Goal: Task Accomplishment & Management: Complete application form

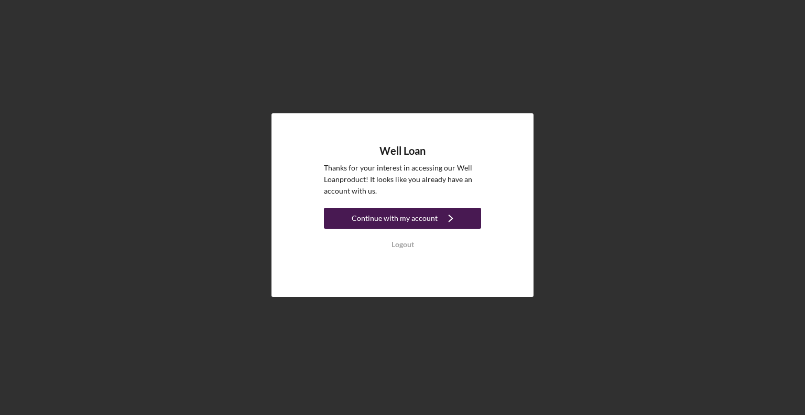
click at [386, 216] on div "Continue with my account" at bounding box center [395, 218] width 86 height 21
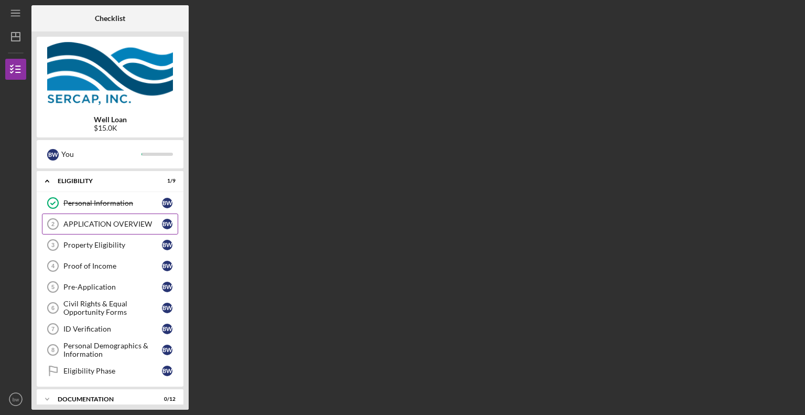
click at [103, 223] on div "APPLICATION OVERVIEW" at bounding box center [112, 224] width 99 height 8
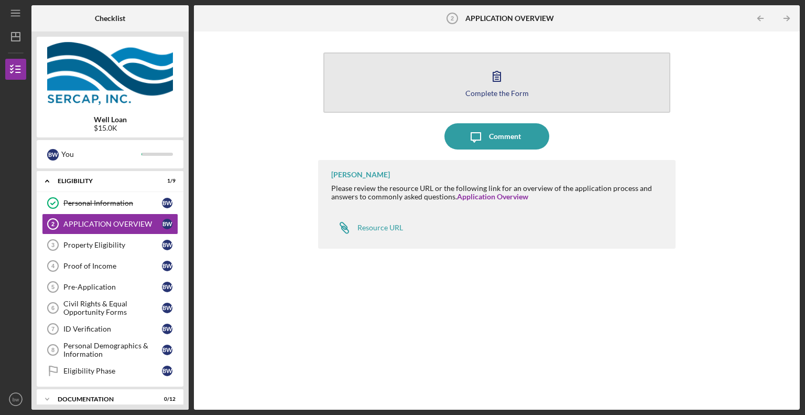
click at [497, 71] on icon "button" at bounding box center [497, 76] width 26 height 26
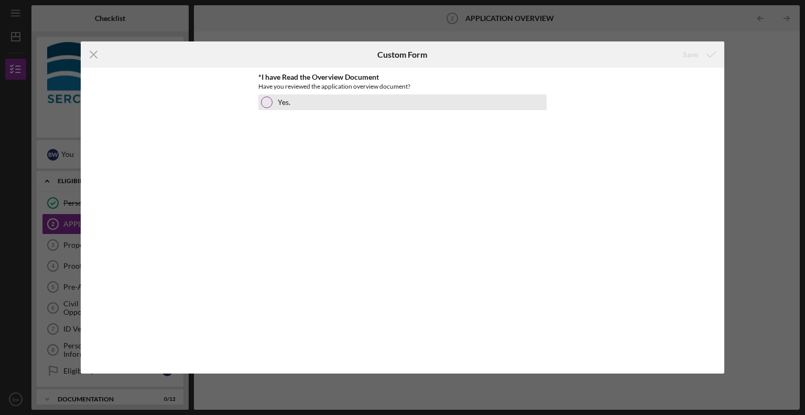
click at [266, 104] on div at bounding box center [267, 102] width 12 height 12
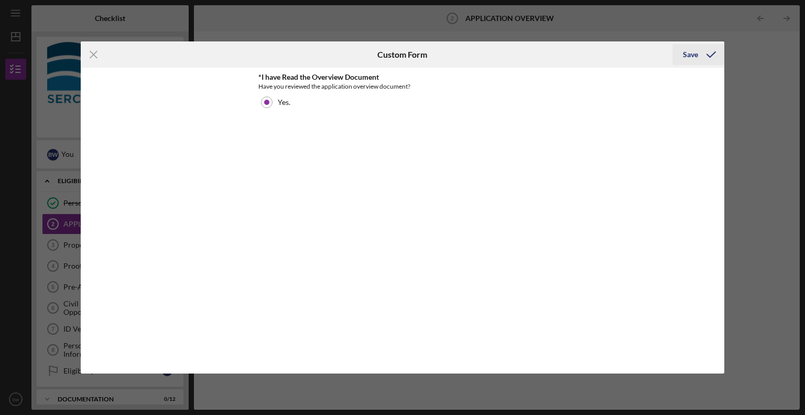
click at [690, 57] on div "Save" at bounding box center [690, 54] width 15 height 21
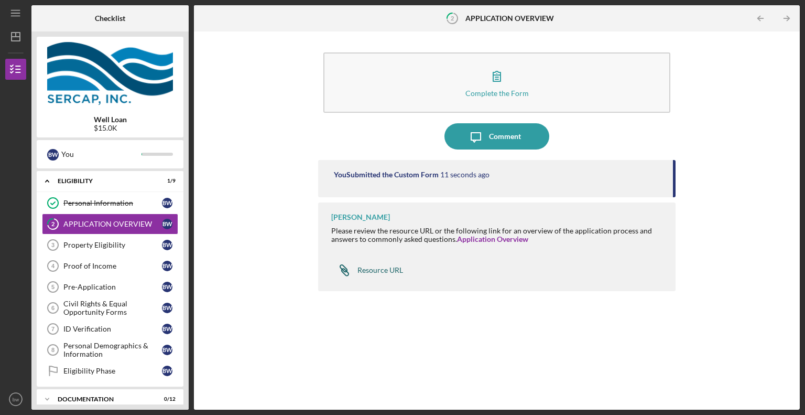
click at [381, 273] on div "Resource URL" at bounding box center [380, 270] width 46 height 8
click at [127, 244] on div "Property Eligibility" at bounding box center [112, 245] width 99 height 8
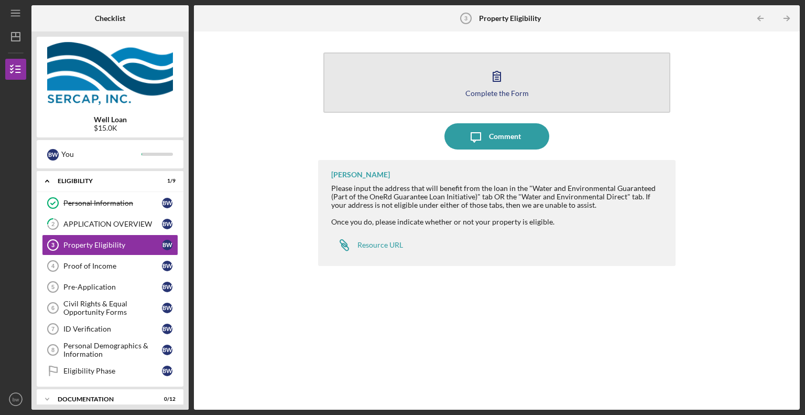
click at [497, 77] on icon "button" at bounding box center [497, 76] width 26 height 26
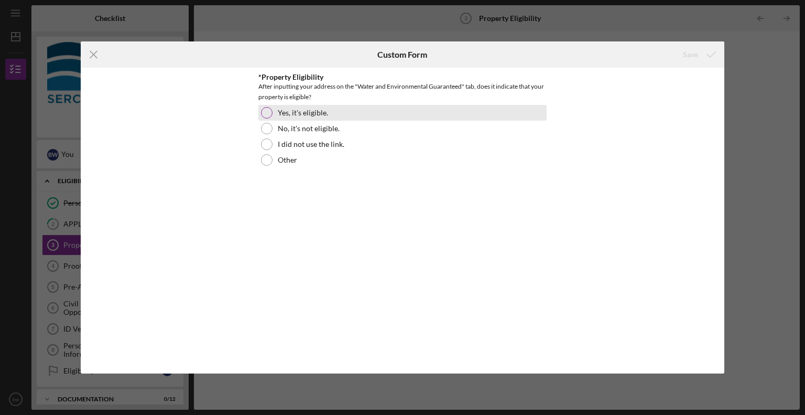
click at [268, 111] on div at bounding box center [267, 113] width 12 height 12
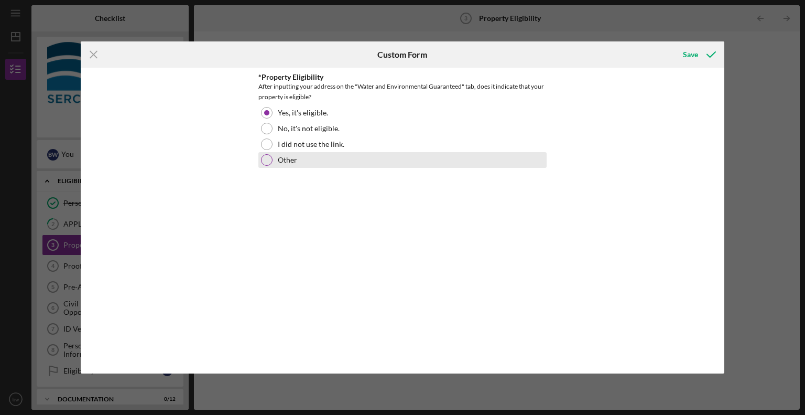
click at [264, 159] on div at bounding box center [267, 160] width 12 height 12
click at [90, 56] on icon "Icon/Menu Close" at bounding box center [94, 54] width 26 height 26
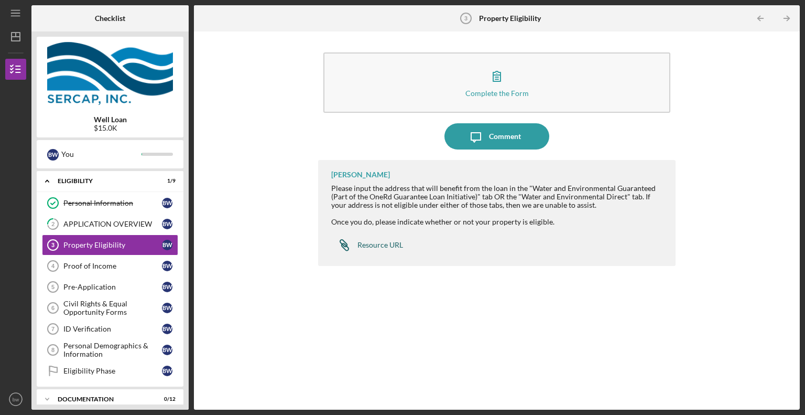
click at [375, 243] on div "Resource URL" at bounding box center [380, 245] width 46 height 8
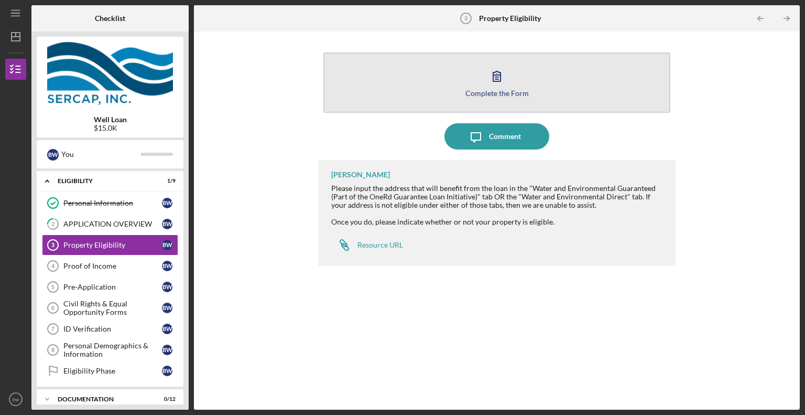
click at [502, 70] on icon "button" at bounding box center [497, 76] width 26 height 26
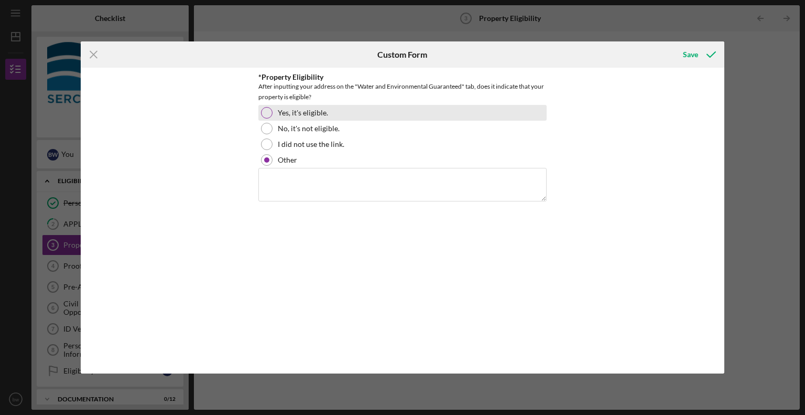
click at [265, 112] on div at bounding box center [267, 113] width 12 height 12
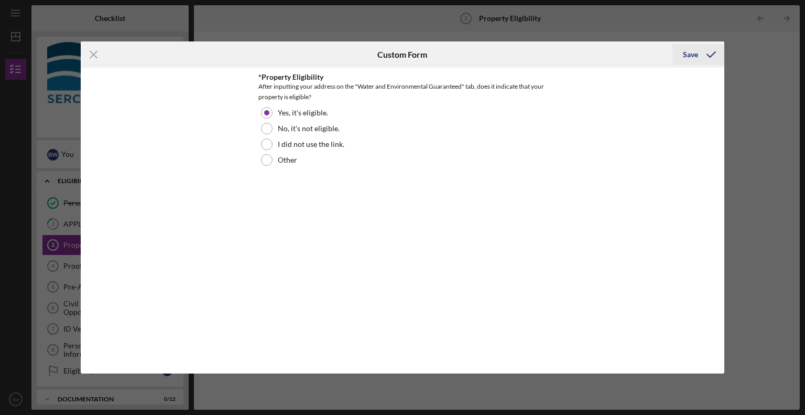
click at [692, 57] on div "Save" at bounding box center [690, 54] width 15 height 21
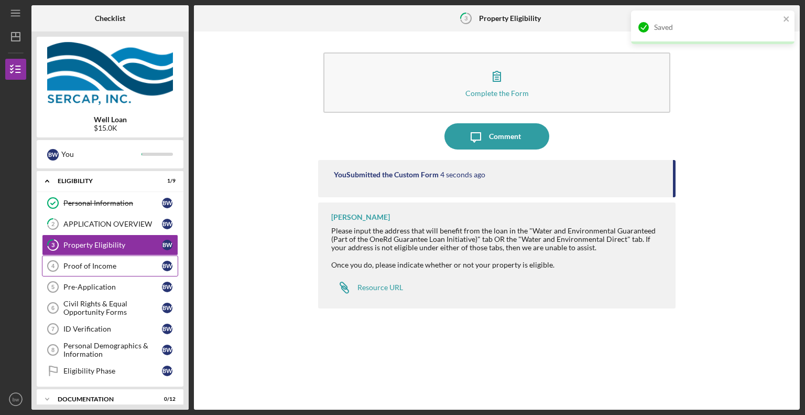
click at [102, 262] on div "Proof of Income" at bounding box center [112, 266] width 99 height 8
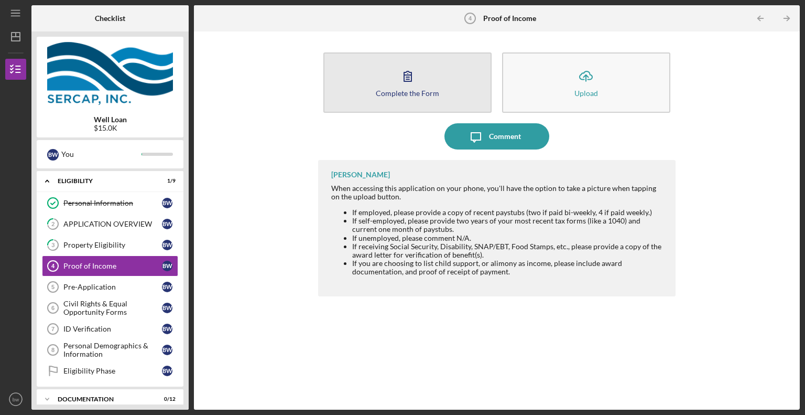
click at [400, 83] on icon "button" at bounding box center [408, 76] width 26 height 26
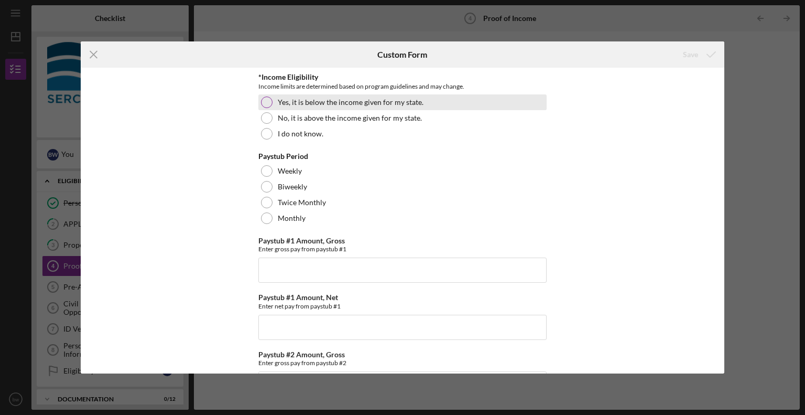
click at [264, 101] on div at bounding box center [267, 102] width 12 height 12
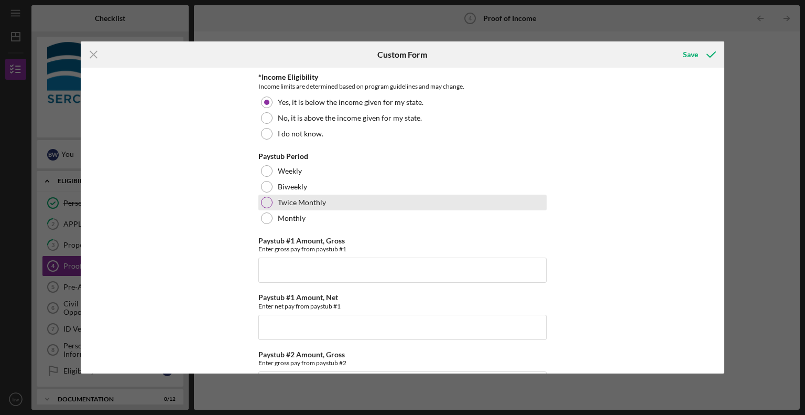
click at [266, 197] on div at bounding box center [267, 203] width 12 height 12
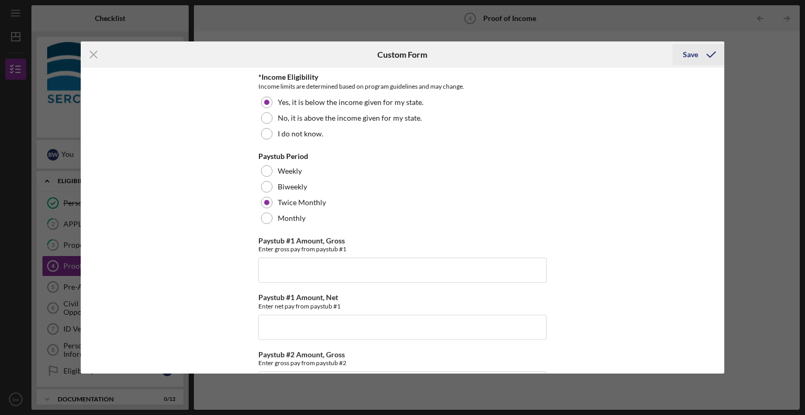
click at [688, 55] on div "Save" at bounding box center [690, 54] width 15 height 21
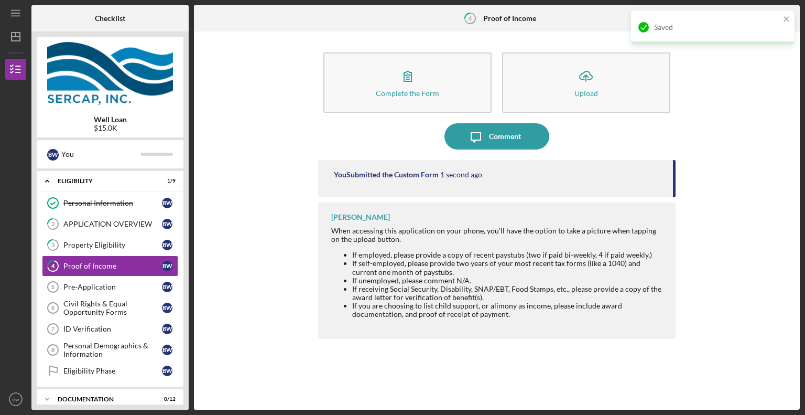
click at [92, 56] on img at bounding box center [110, 73] width 147 height 63
click at [86, 284] on div "Pre-Application" at bounding box center [112, 286] width 99 height 8
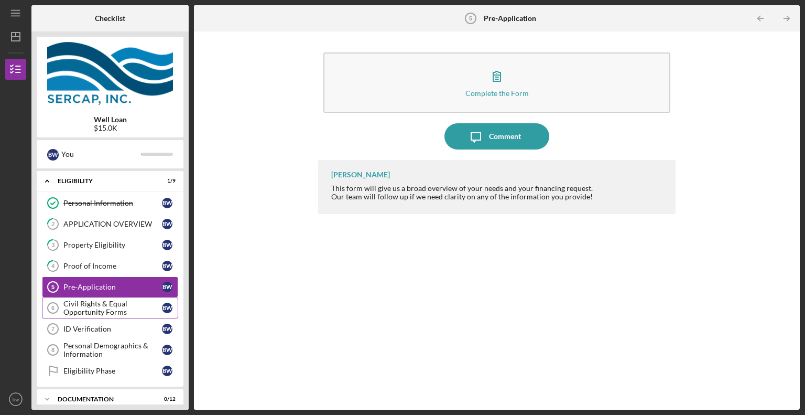
click at [85, 306] on div "Civil Rights & Equal Opportunity Forms" at bounding box center [112, 307] width 99 height 17
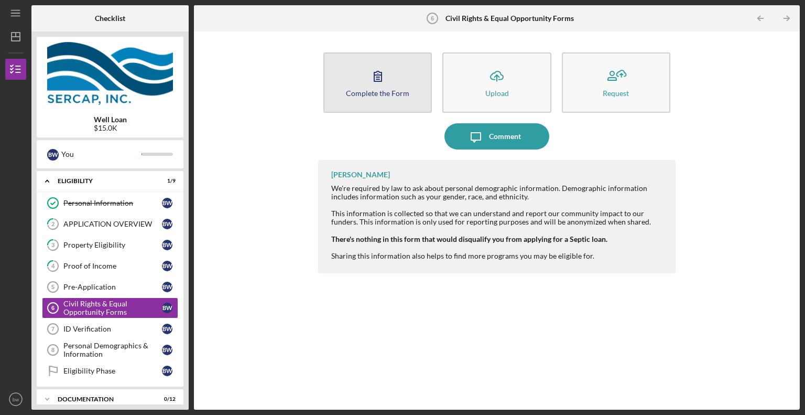
click at [395, 75] on button "Complete the Form Form" at bounding box center [377, 82] width 108 height 60
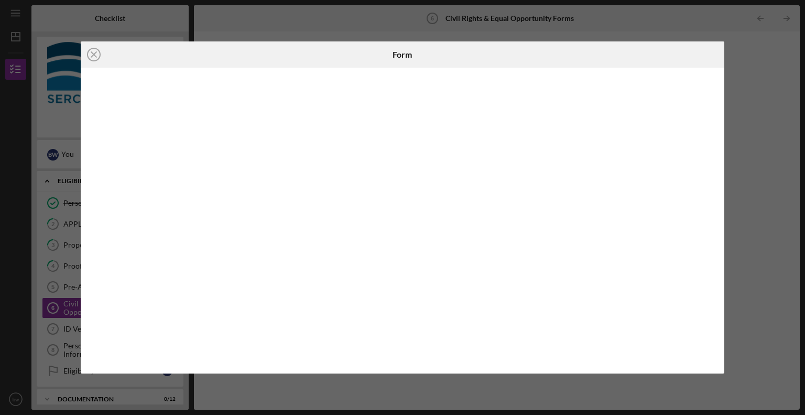
click at [266, 405] on div "Icon/Close Form" at bounding box center [402, 207] width 805 height 415
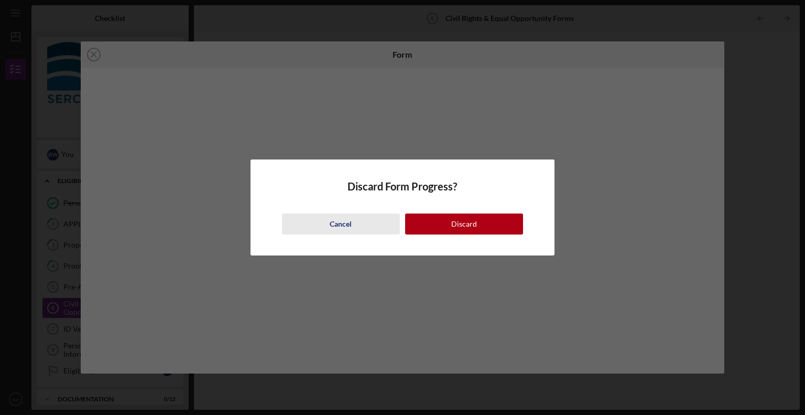
click at [340, 219] on div "Cancel" at bounding box center [341, 223] width 22 height 21
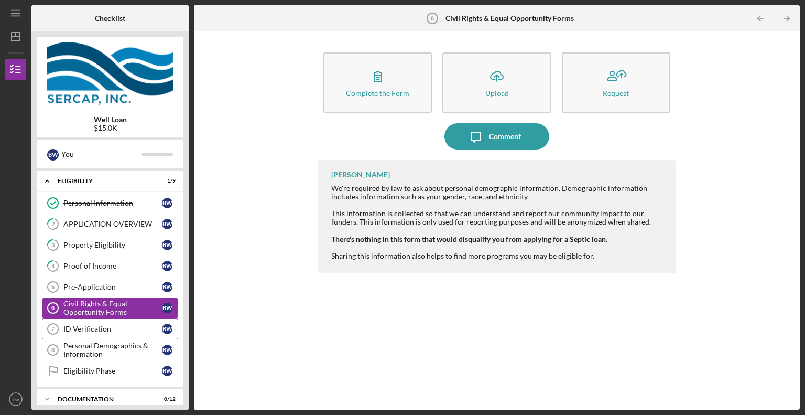
click at [94, 329] on div "ID Verification" at bounding box center [112, 328] width 99 height 8
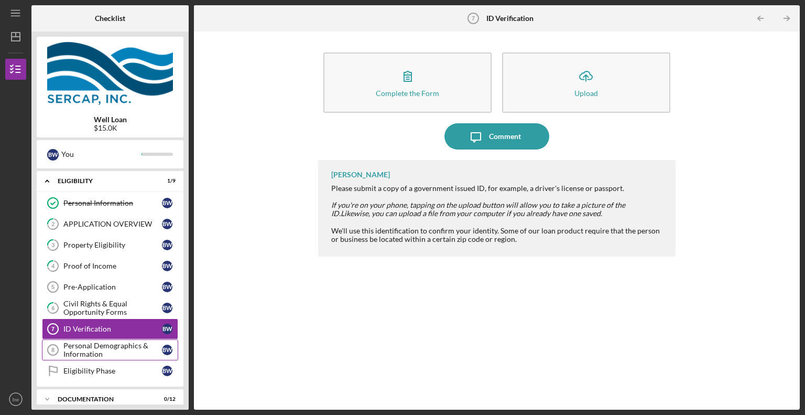
click at [95, 341] on div "Personal Demographics & Information" at bounding box center [112, 349] width 99 height 17
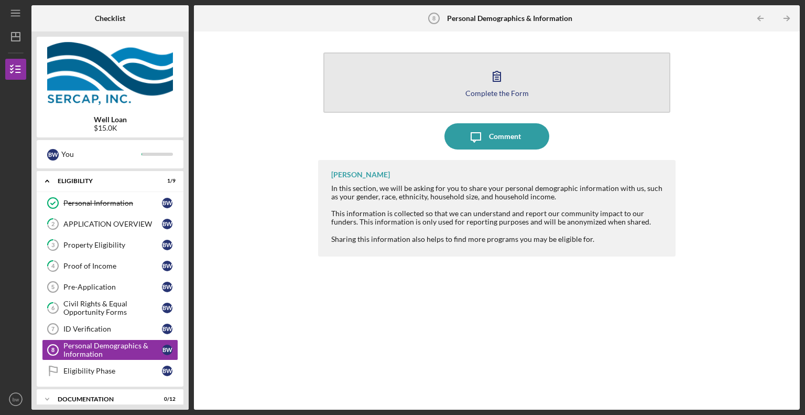
click at [492, 77] on icon "button" at bounding box center [497, 76] width 26 height 26
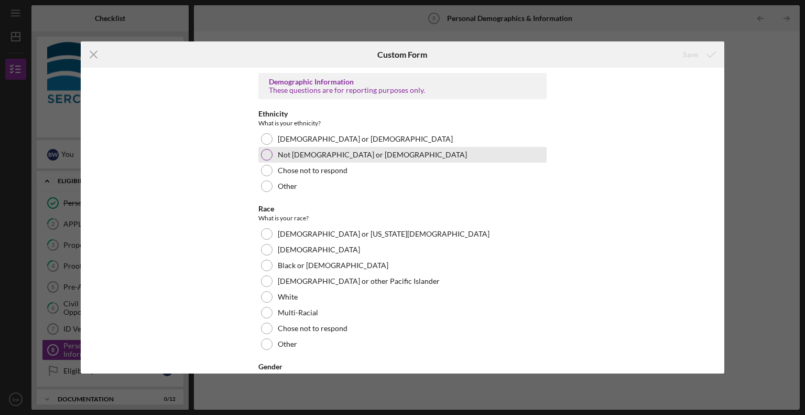
scroll to position [8, 0]
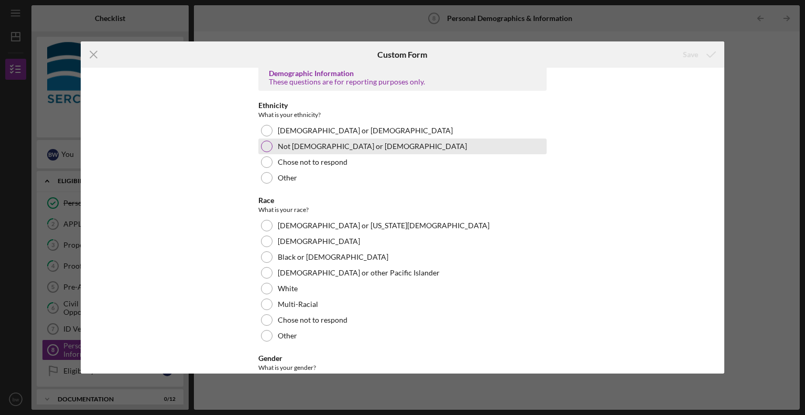
click at [269, 144] on div at bounding box center [267, 146] width 12 height 12
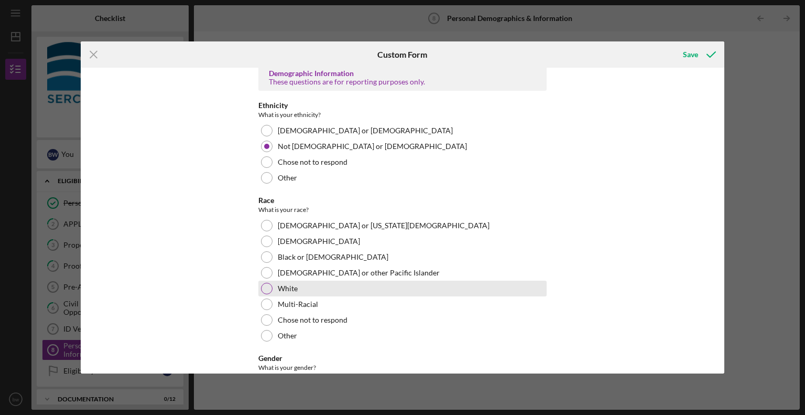
click at [265, 285] on div at bounding box center [267, 288] width 12 height 12
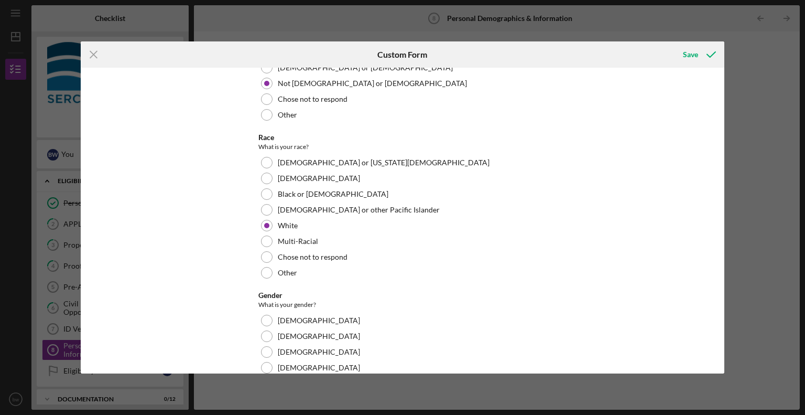
scroll to position [92, 0]
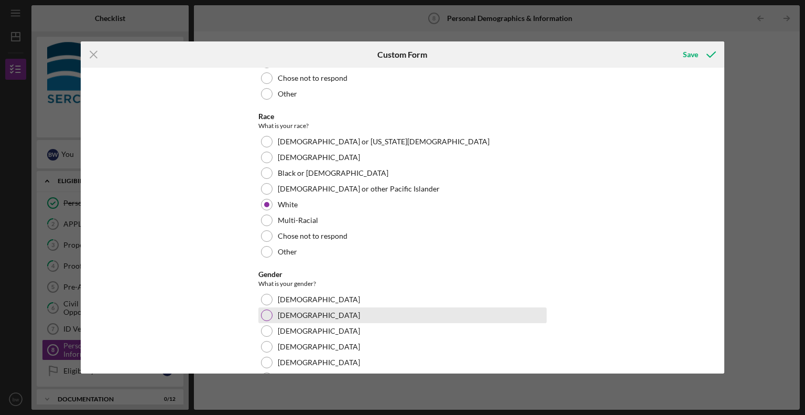
click at [263, 314] on div at bounding box center [267, 315] width 12 height 12
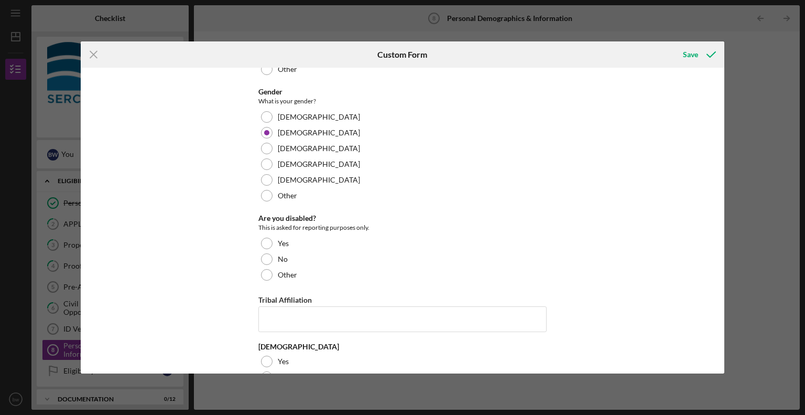
scroll to position [280, 0]
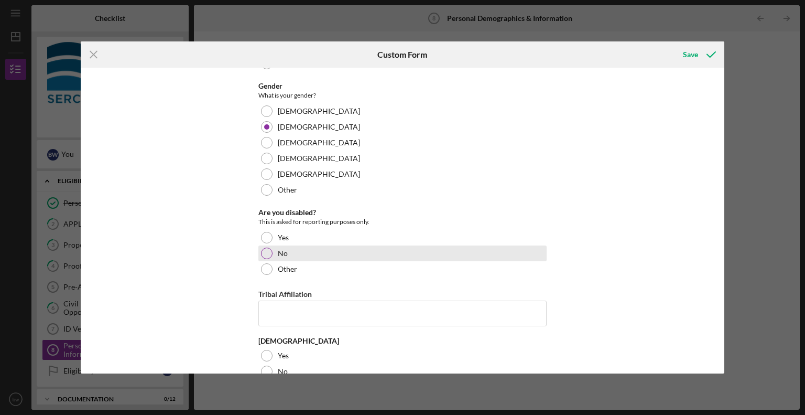
click at [264, 253] on div at bounding box center [267, 253] width 12 height 12
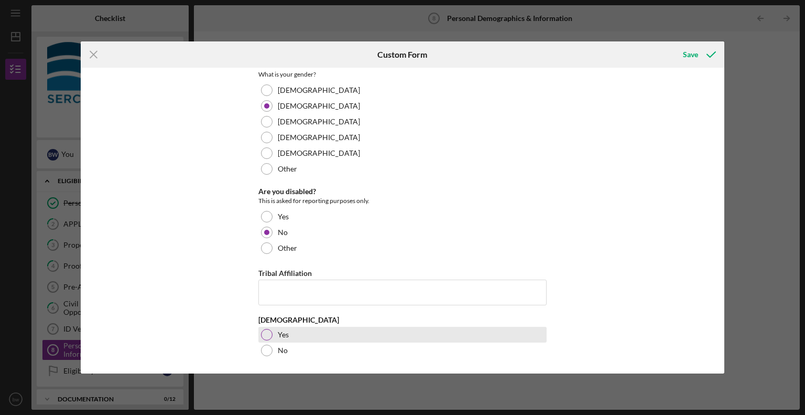
click at [266, 331] on div at bounding box center [267, 335] width 12 height 12
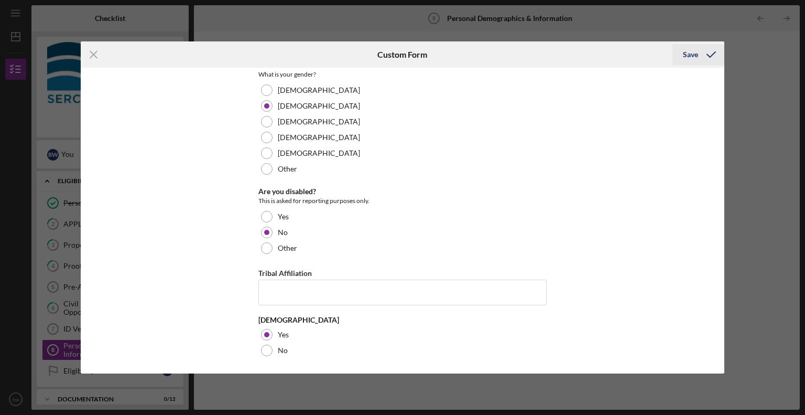
click at [692, 57] on div "Save" at bounding box center [690, 54] width 15 height 21
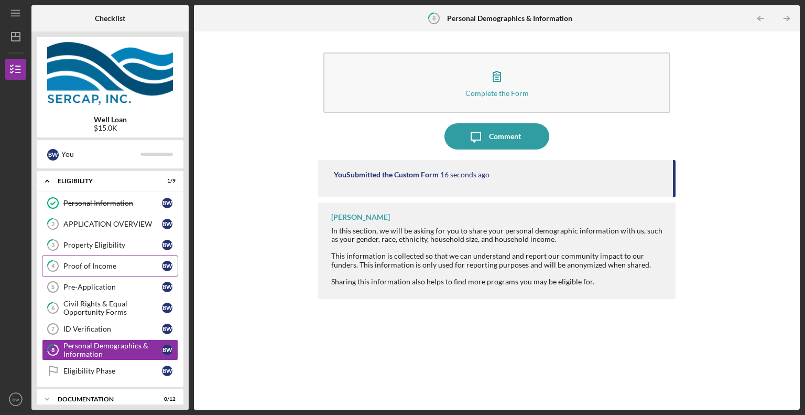
scroll to position [127, 0]
